Goal: Find specific page/section

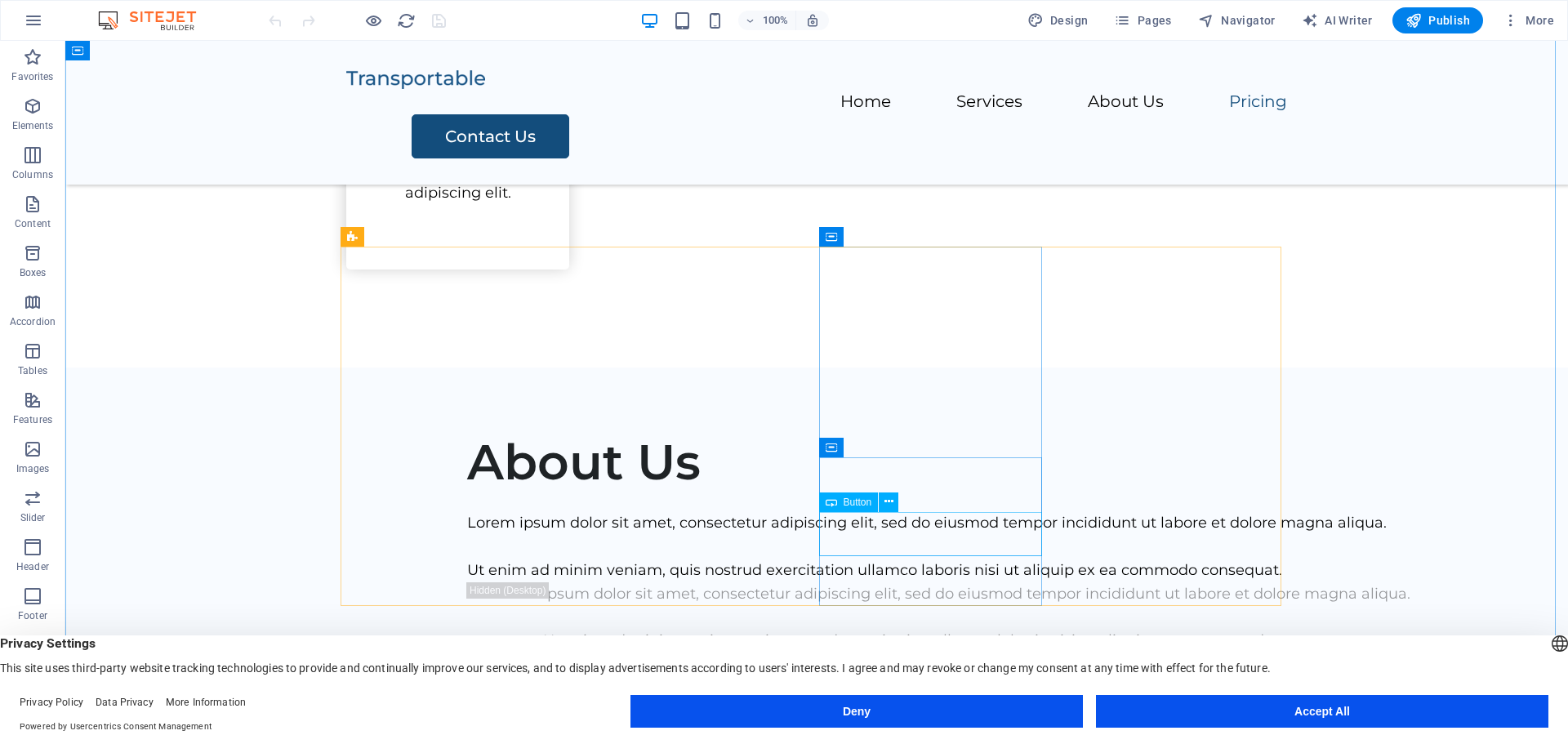
scroll to position [1924, 0]
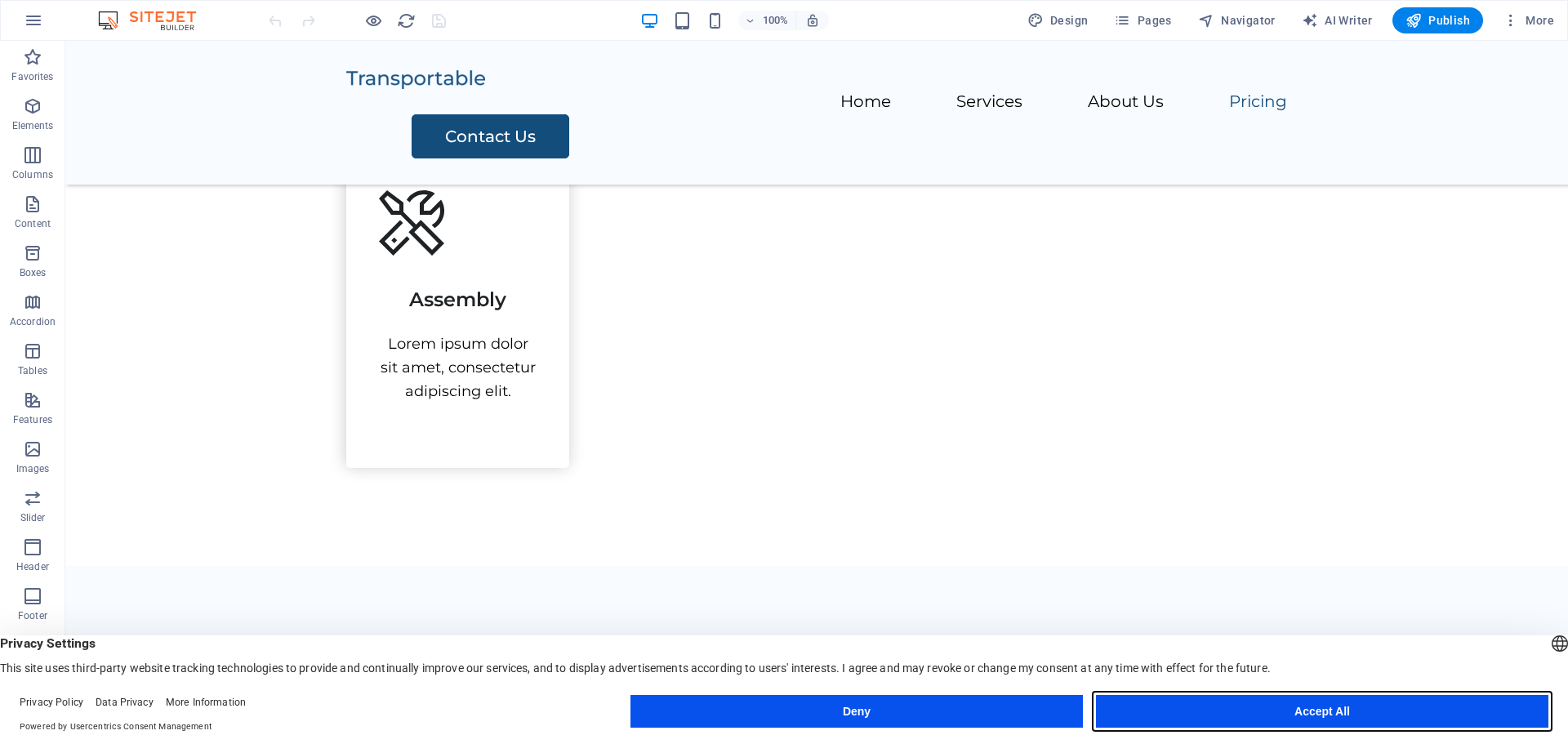
click at [1186, 705] on button "Accept All" at bounding box center [1322, 711] width 452 height 33
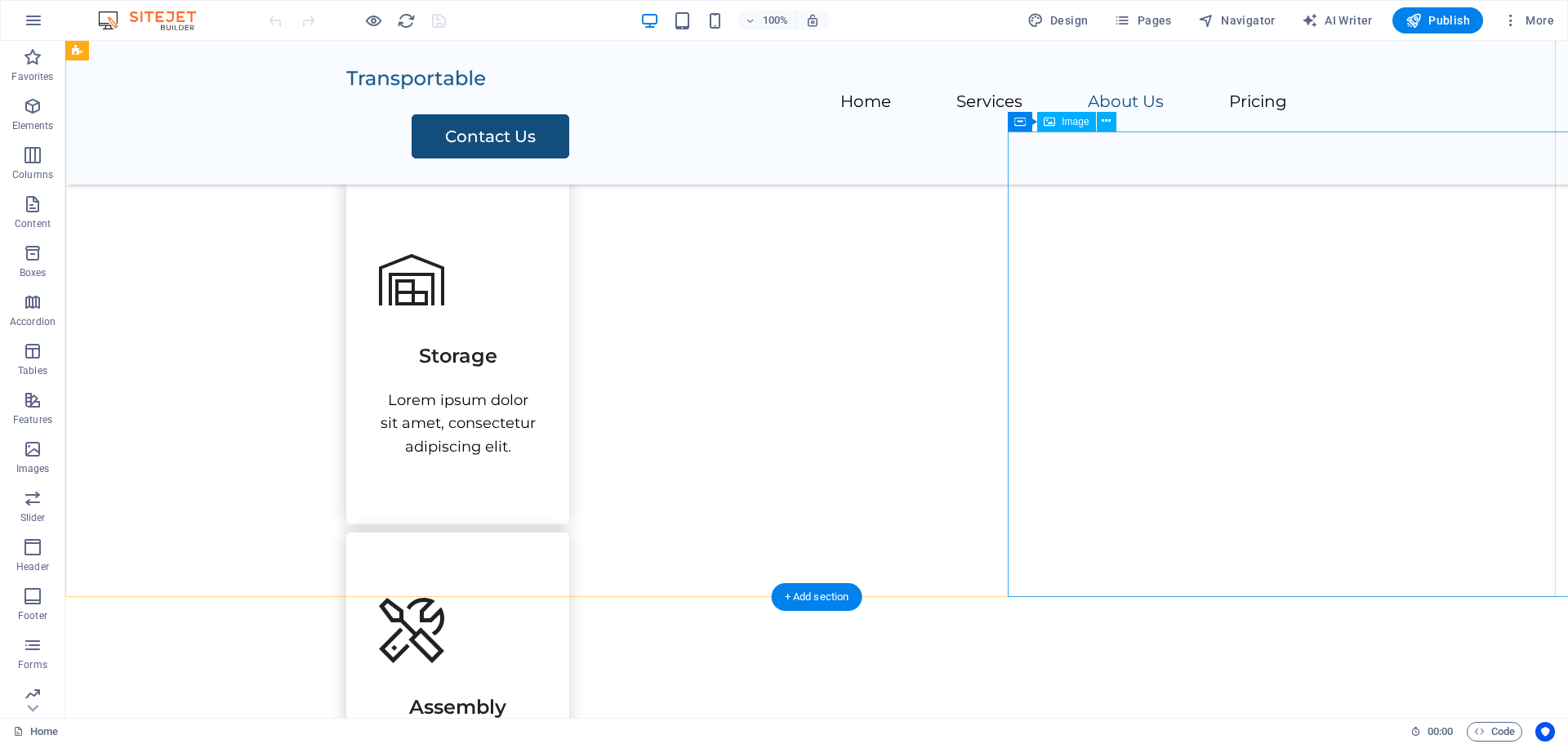
scroll to position [1516, 0]
click at [1033, 91] on nav "Home Services About Us Pricing" at bounding box center [817, 102] width 941 height 24
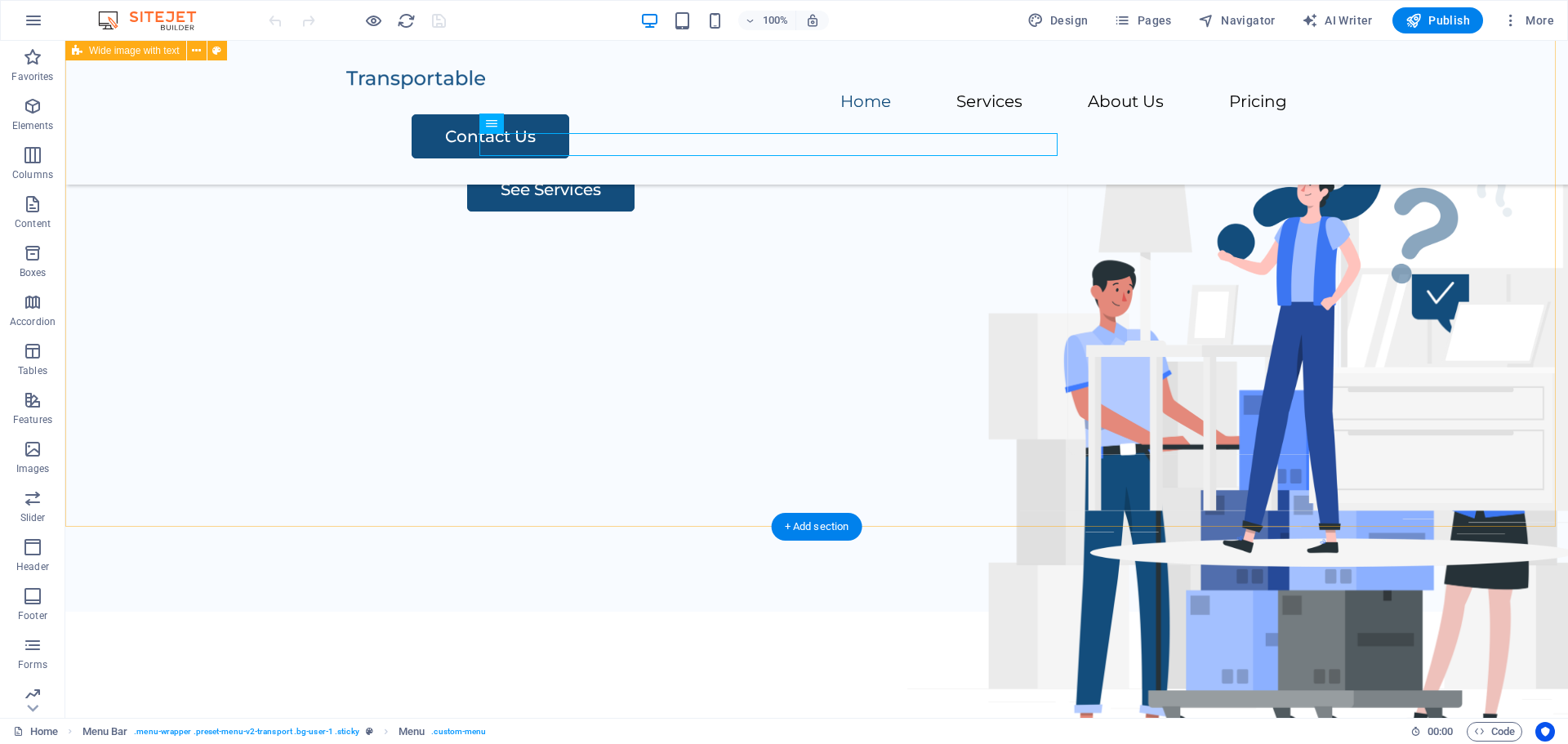
scroll to position [0, 0]
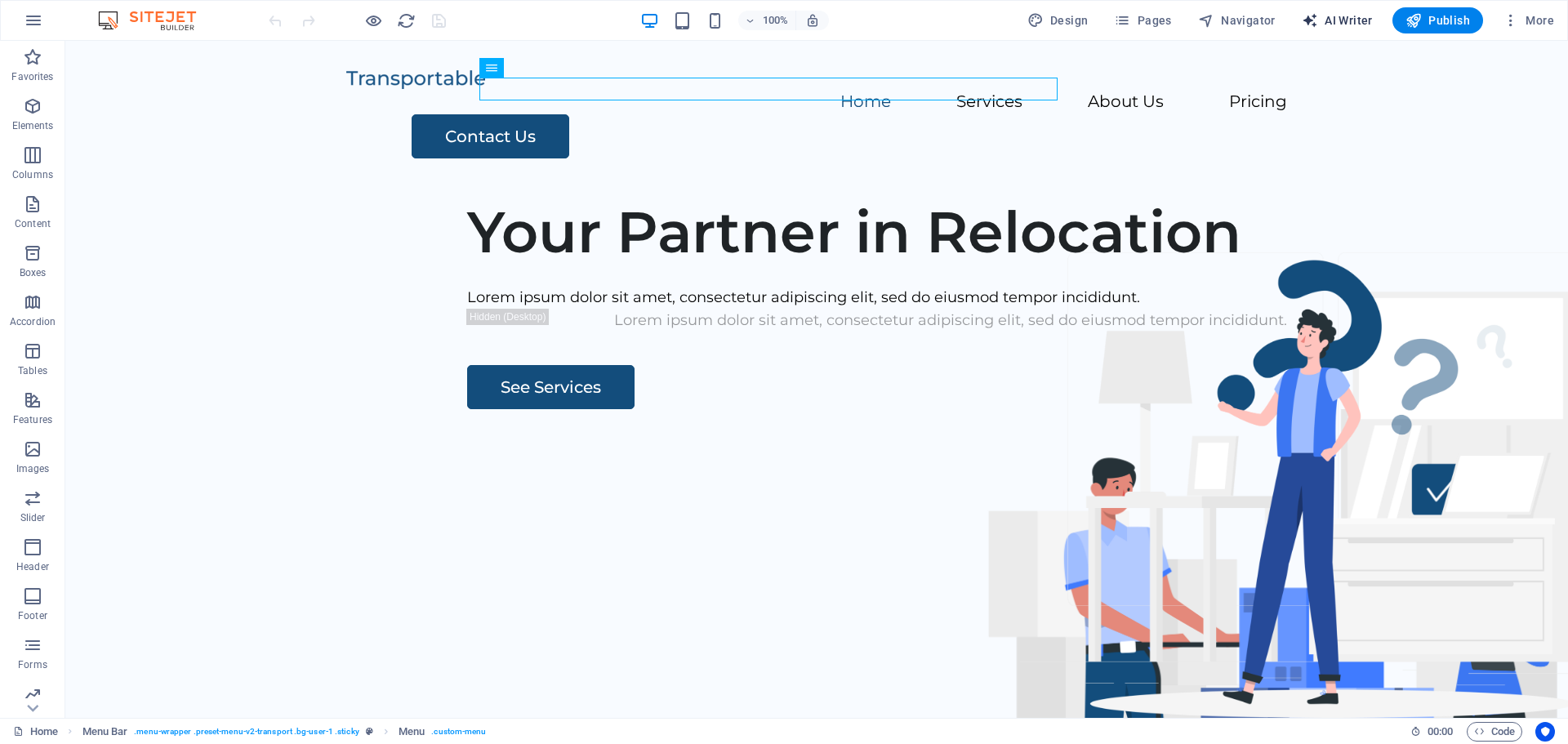
click at [1355, 22] on span "AI Writer" at bounding box center [1337, 21] width 71 height 16
select select "English"
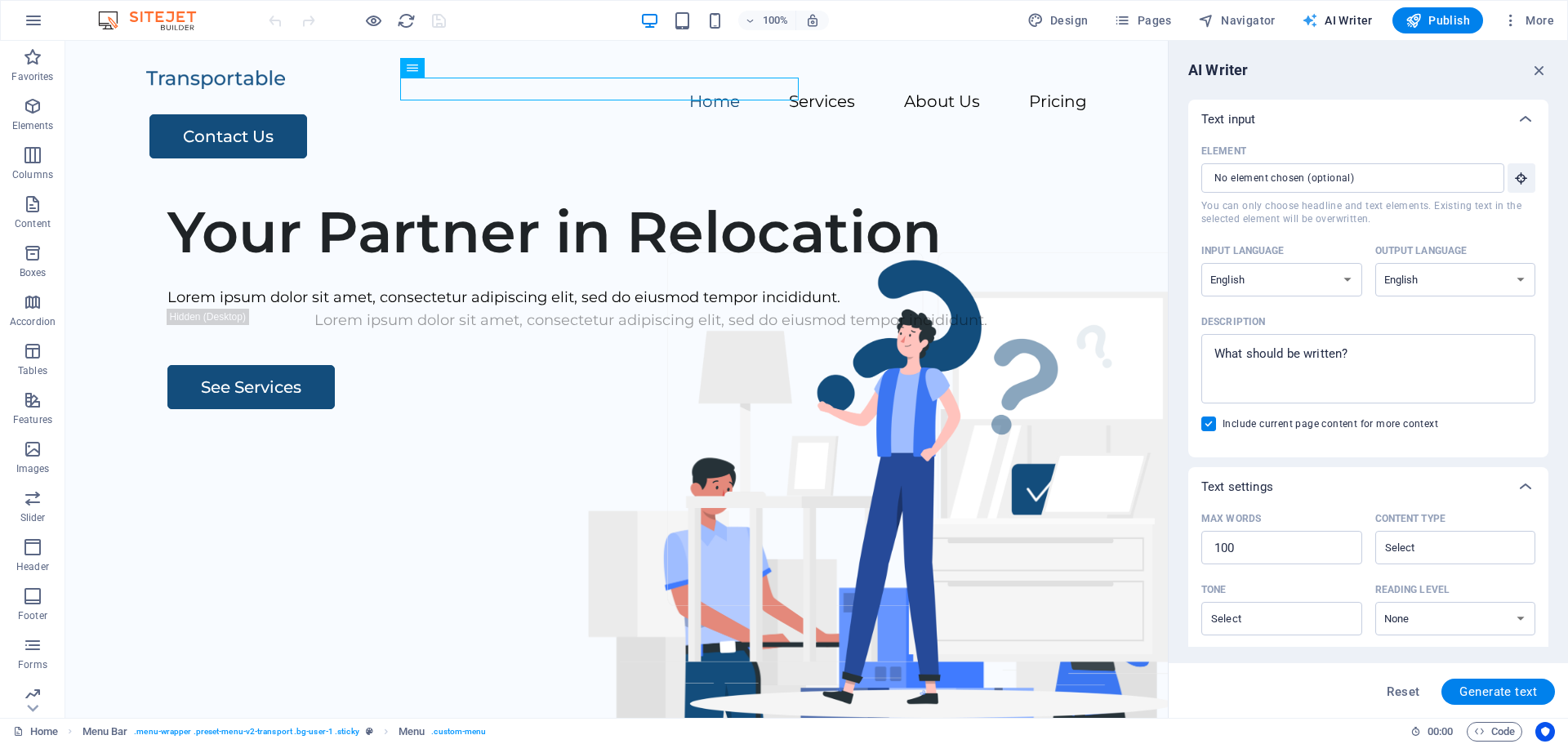
click at [1355, 22] on span "AI Writer" at bounding box center [1337, 21] width 71 height 16
click at [979, 115] on div "Contact Us" at bounding box center [618, 136] width 937 height 44
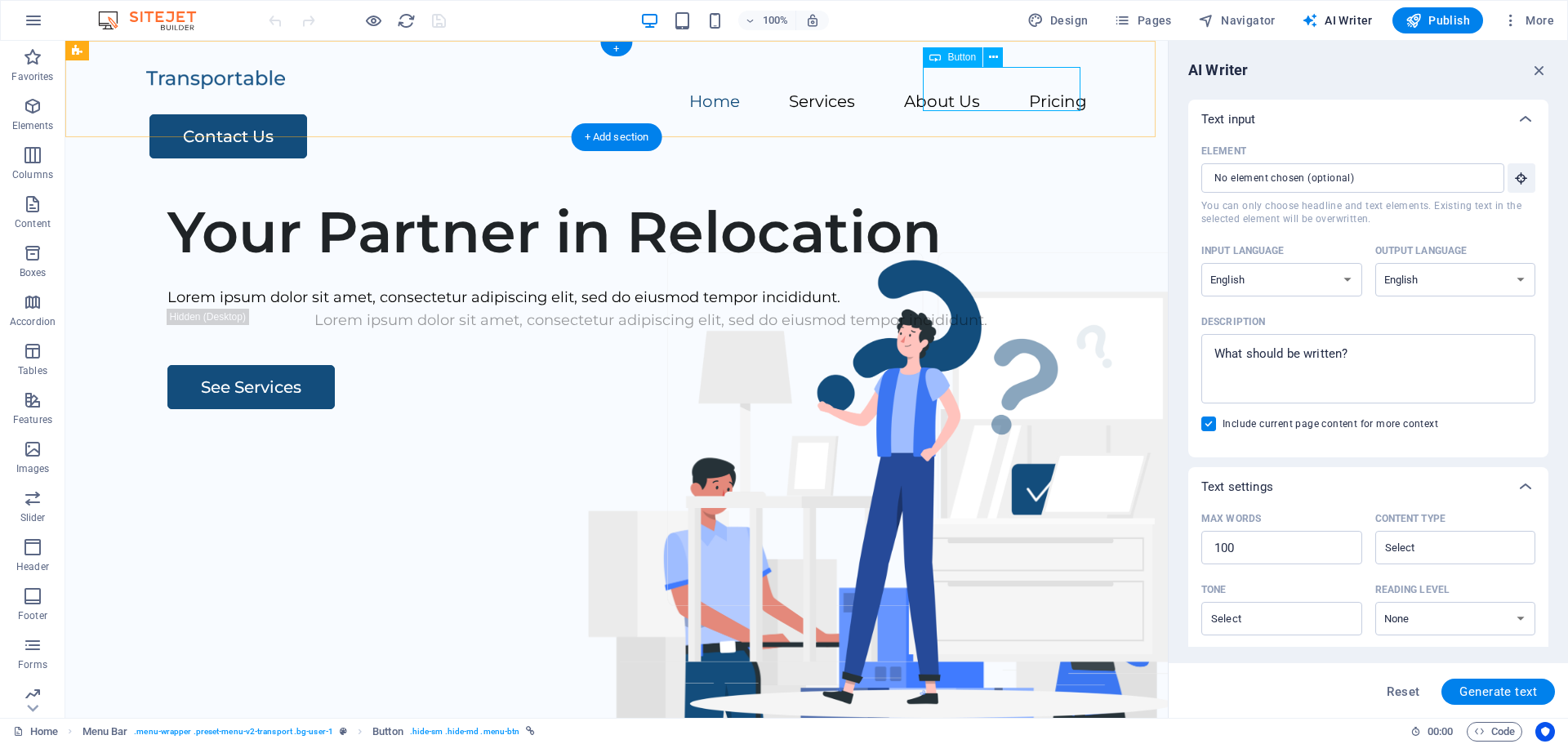
click at [1013, 115] on div "Contact Us" at bounding box center [618, 136] width 937 height 44
click at [959, 59] on span "Button" at bounding box center [961, 57] width 29 height 10
click at [993, 50] on icon at bounding box center [993, 57] width 9 height 17
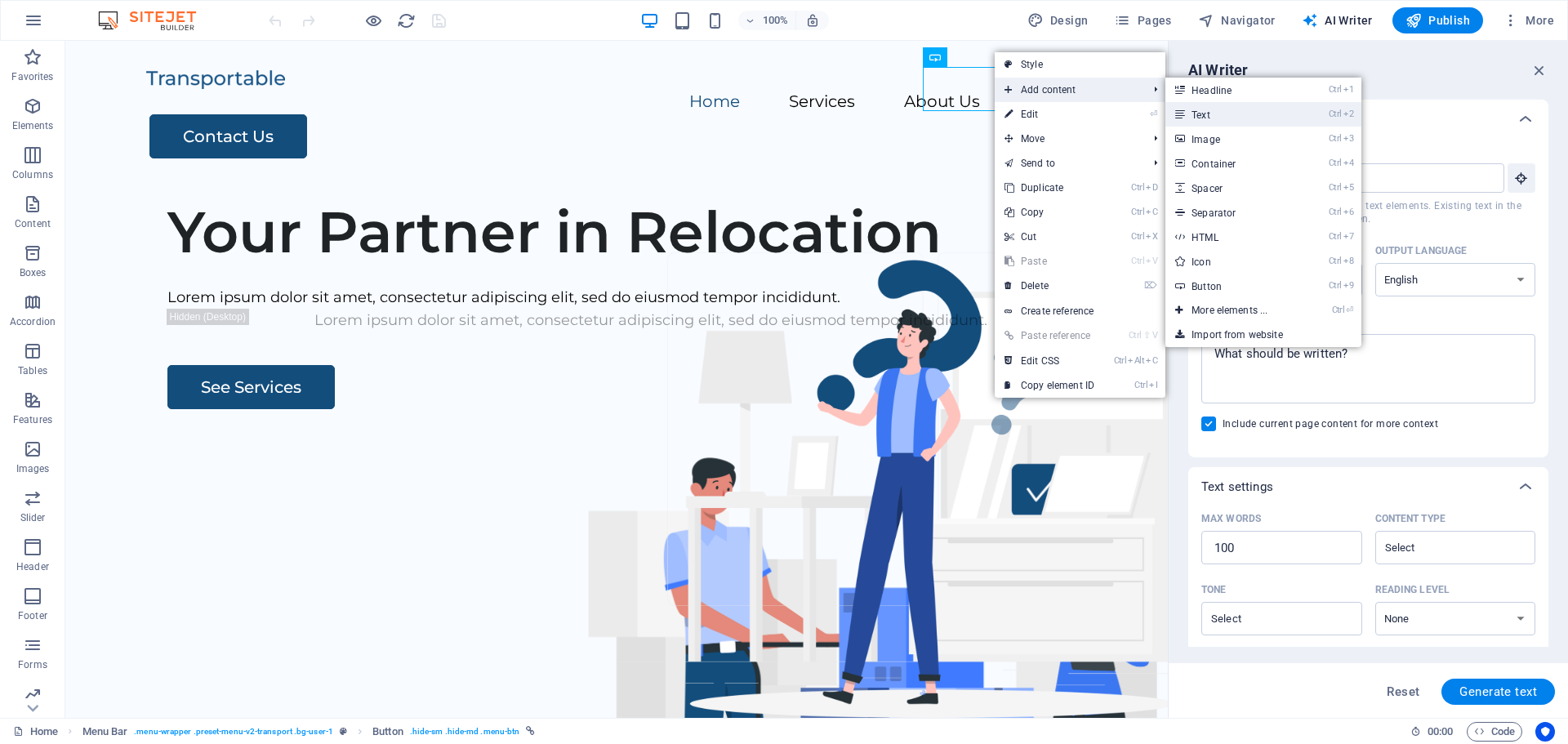
click at [1235, 111] on link "Ctrl 2 Text" at bounding box center [1232, 115] width 135 height 25
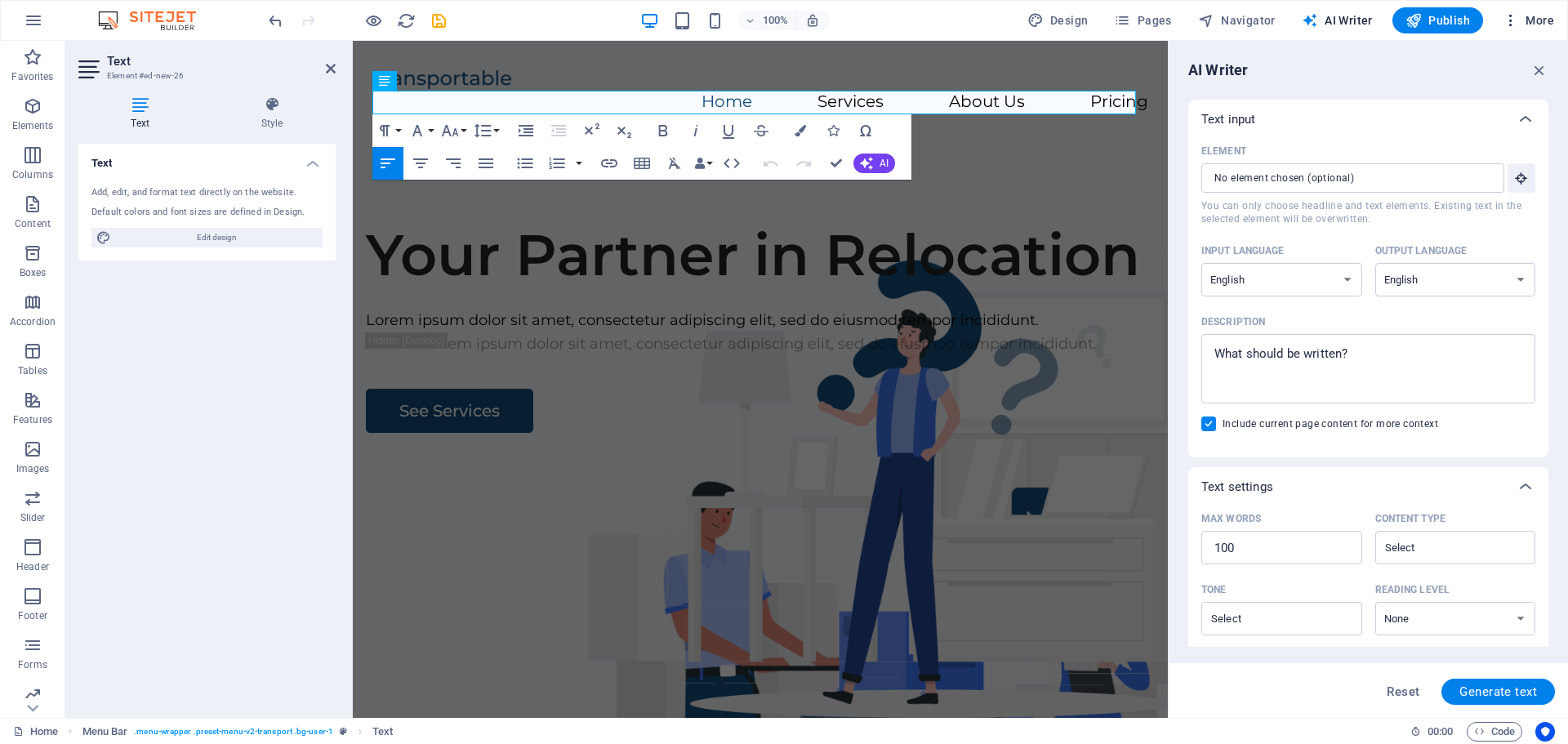
click at [1519, 20] on icon "button" at bounding box center [1511, 21] width 17 height 16
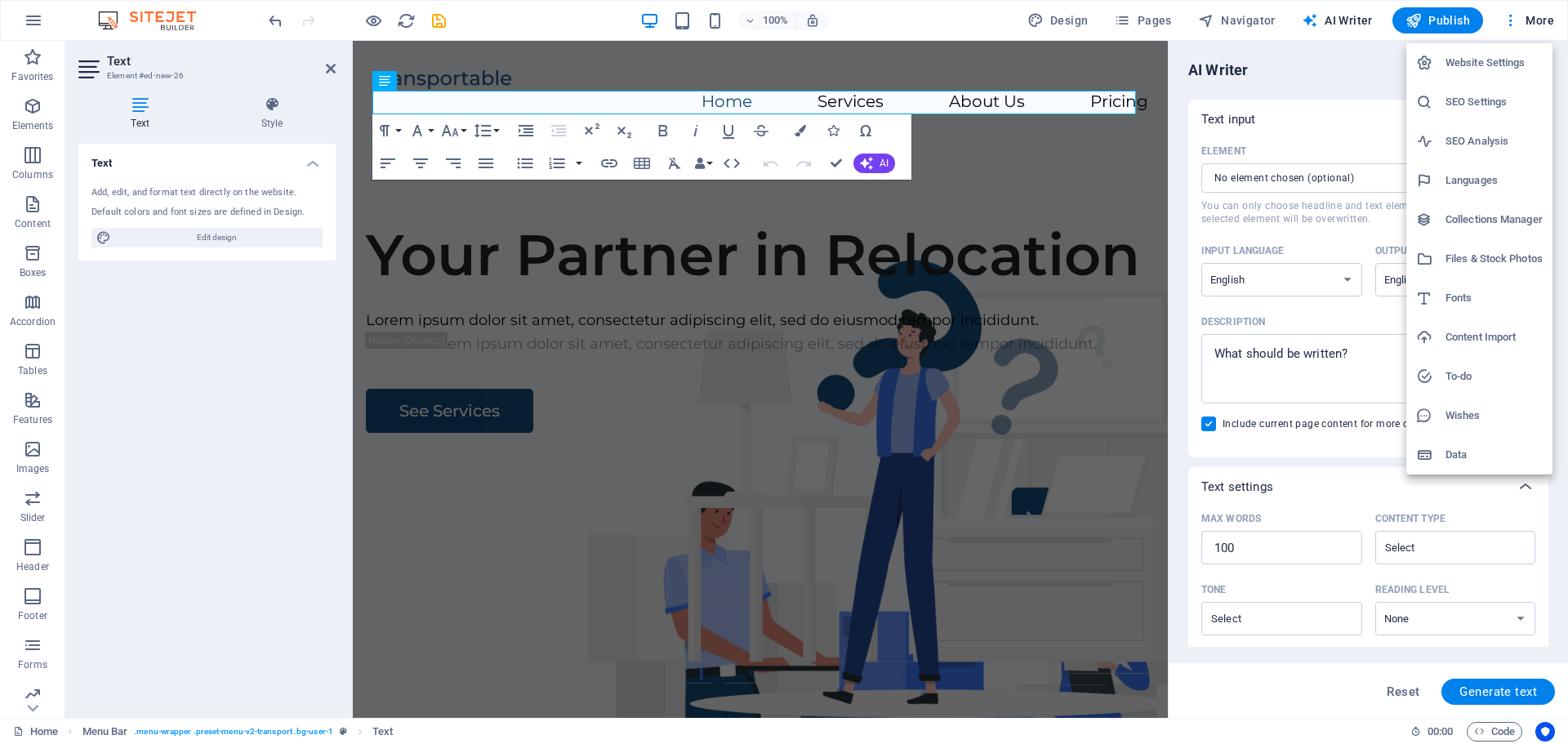
click at [1522, 20] on div at bounding box center [784, 372] width 1568 height 744
